Goal: Find specific page/section: Find specific page/section

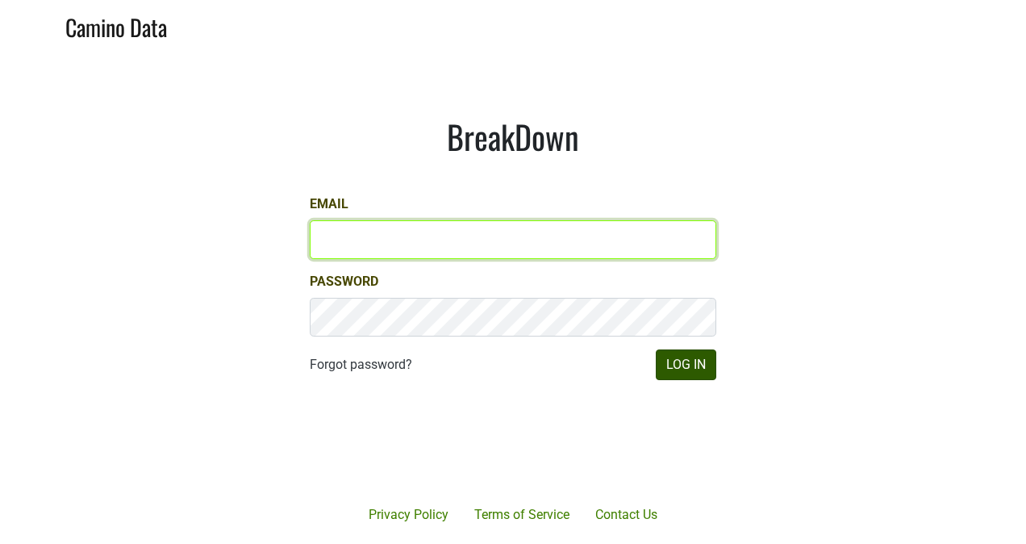
type input "[PERSON_NAME][EMAIL_ADDRESS][PERSON_NAME][DOMAIN_NAME]"
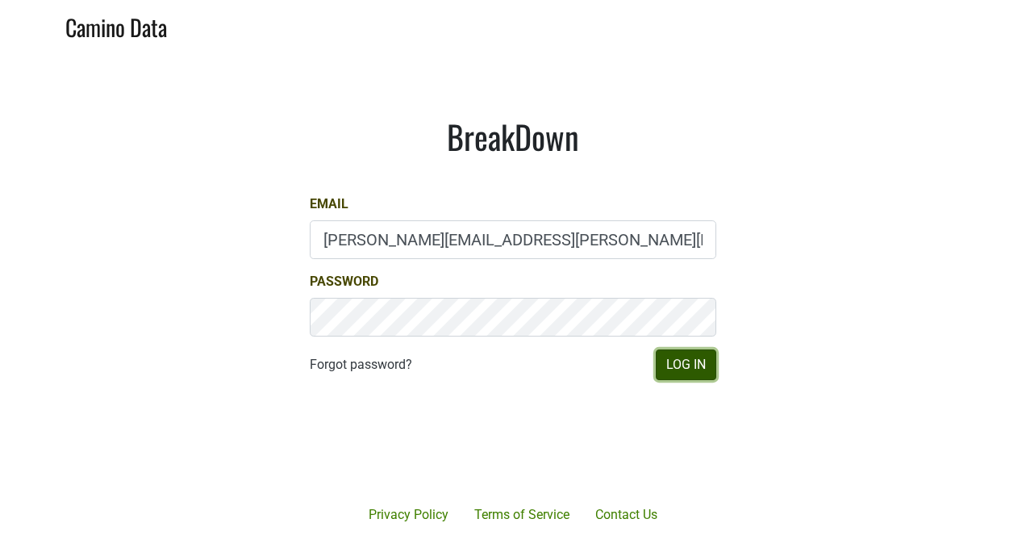
click at [676, 365] on button "Log In" at bounding box center [686, 364] width 61 height 31
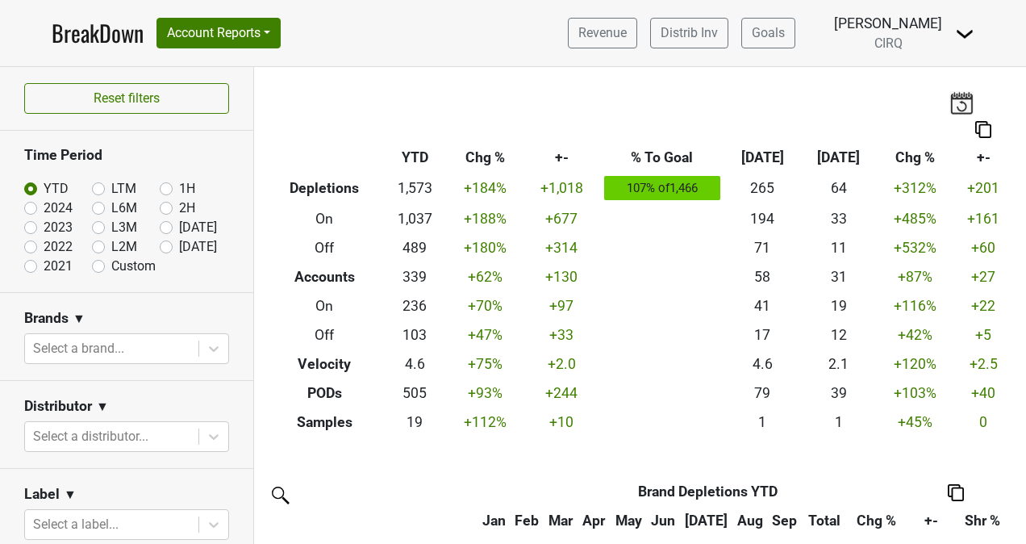
click at [92, 27] on link "BreakDown" at bounding box center [98, 33] width 92 height 34
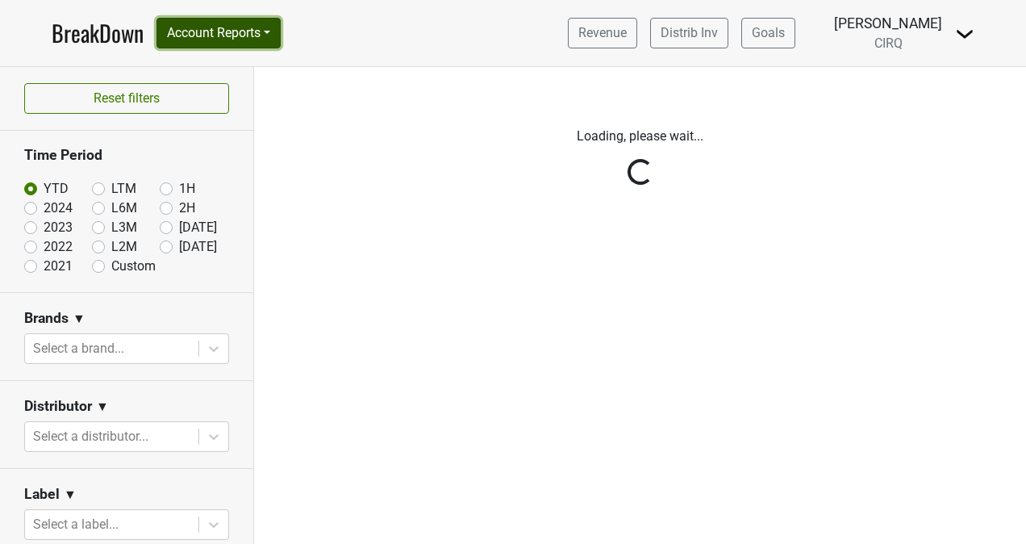
click at [218, 36] on button "Account Reports" at bounding box center [219, 33] width 124 height 31
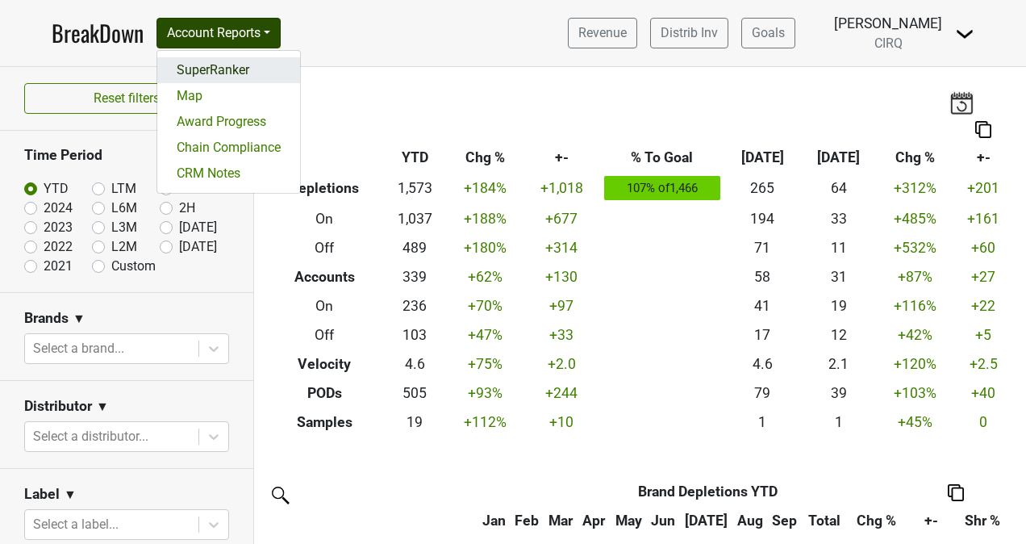
click at [235, 71] on link "SuperRanker" at bounding box center [228, 70] width 143 height 26
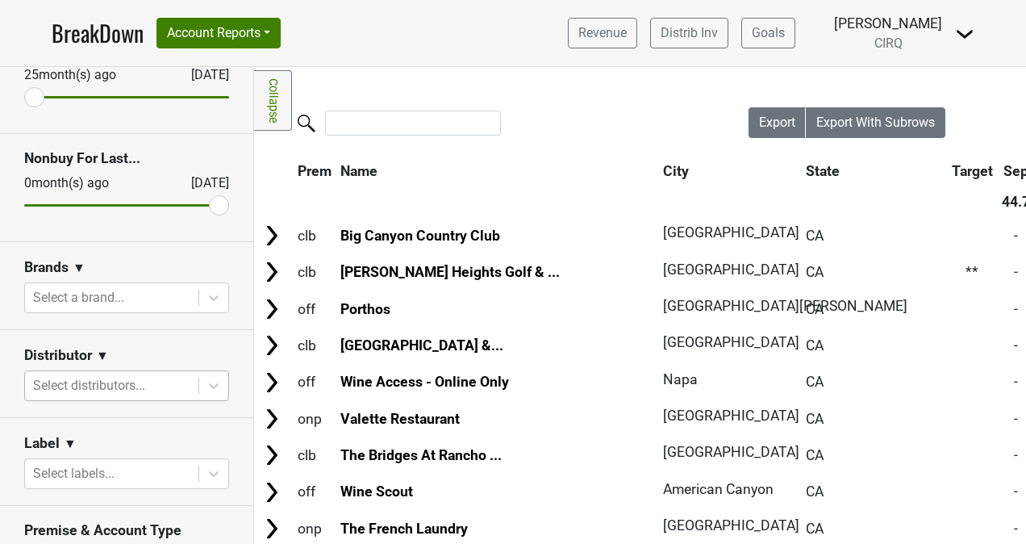
scroll to position [235, 0]
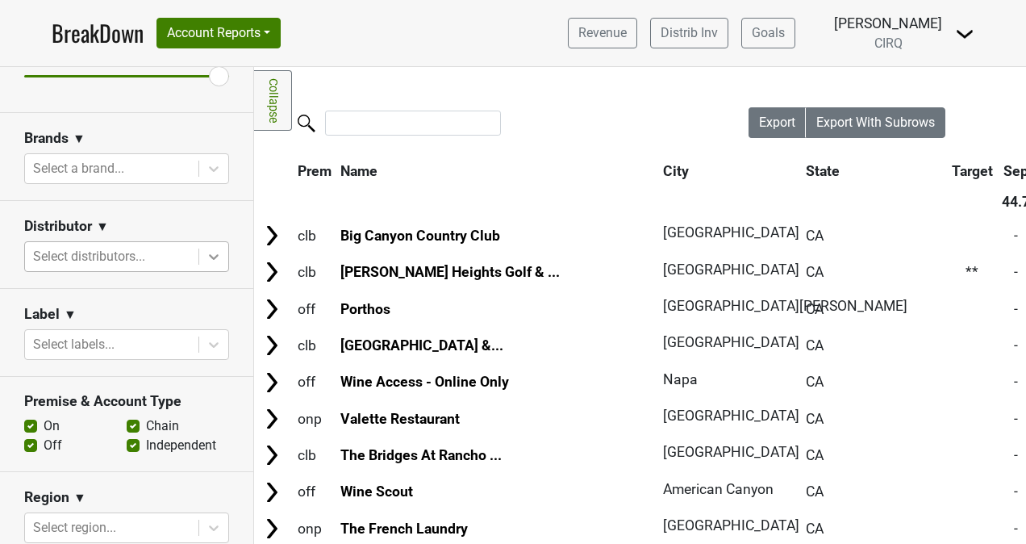
click at [206, 250] on icon at bounding box center [214, 257] width 16 height 16
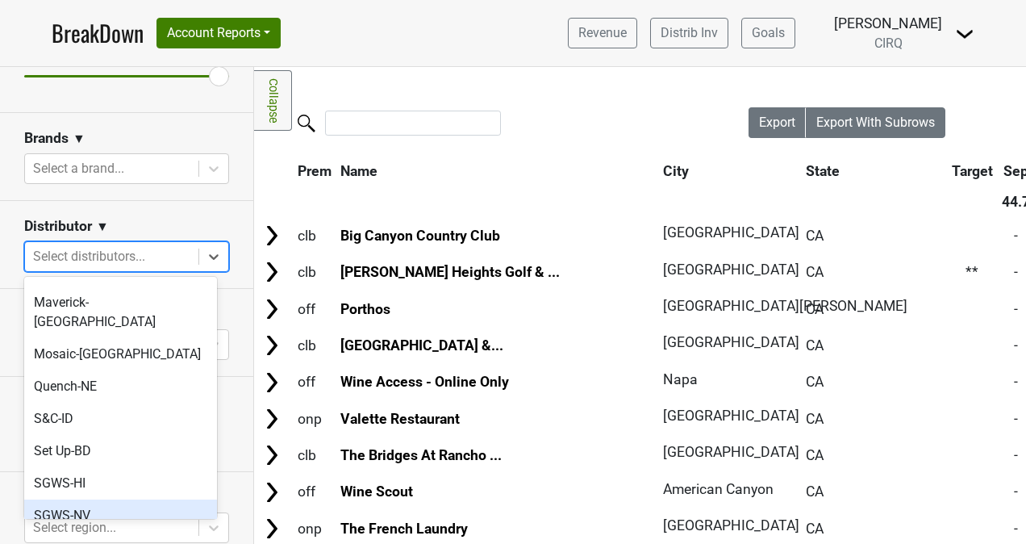
scroll to position [636, 0]
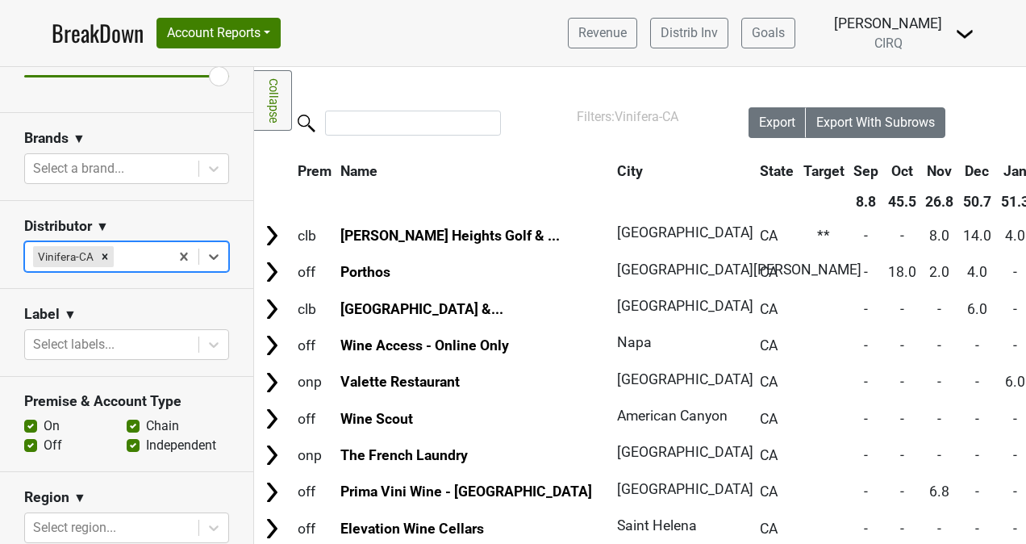
scroll to position [424, 0]
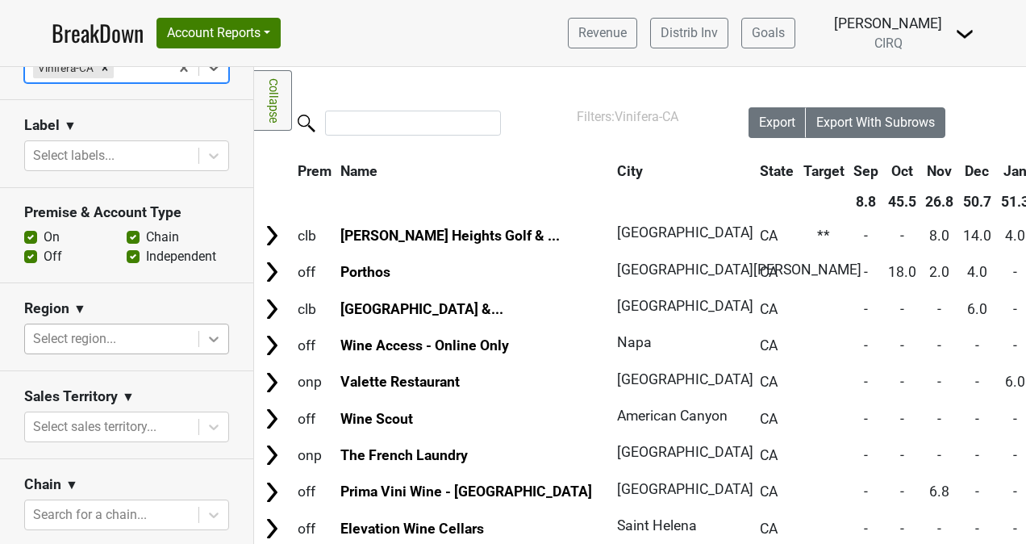
click at [206, 339] on icon at bounding box center [214, 339] width 16 height 16
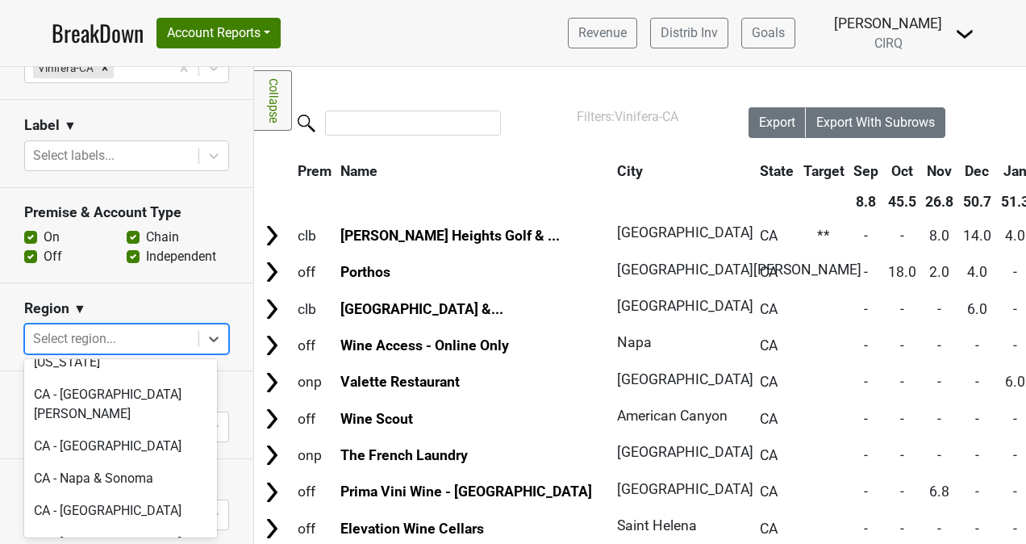
scroll to position [469, 0]
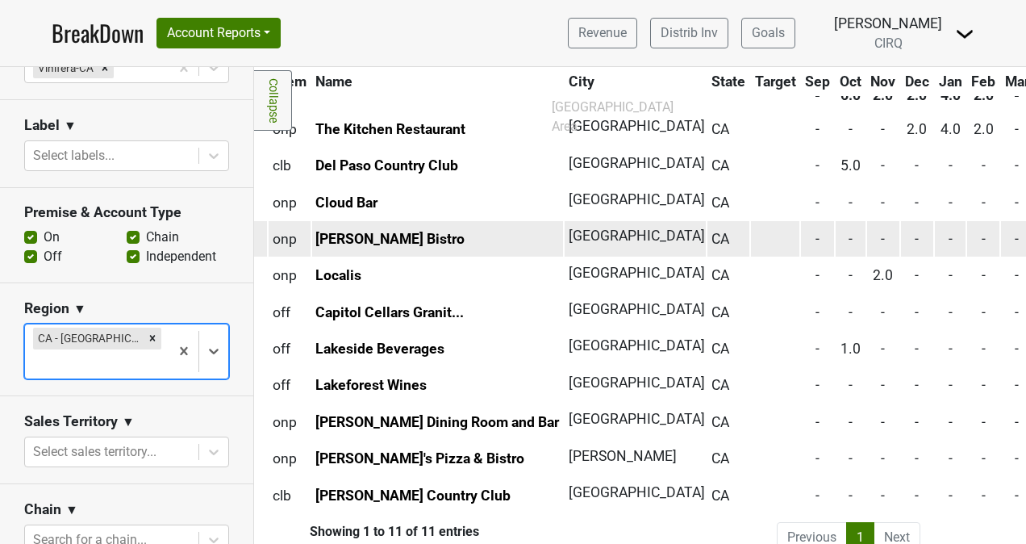
scroll to position [107, 18]
